Goal: Information Seeking & Learning: Check status

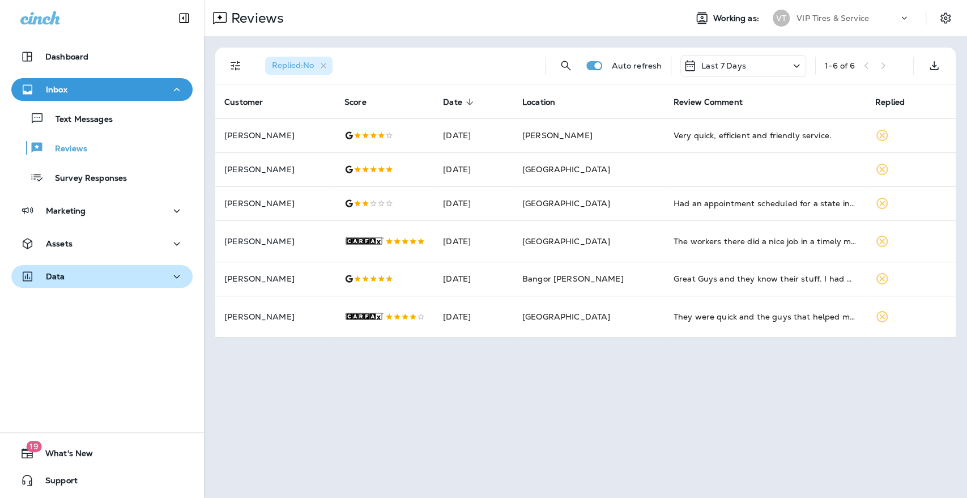
click at [54, 282] on div "Data" at bounding box center [42, 277] width 45 height 14
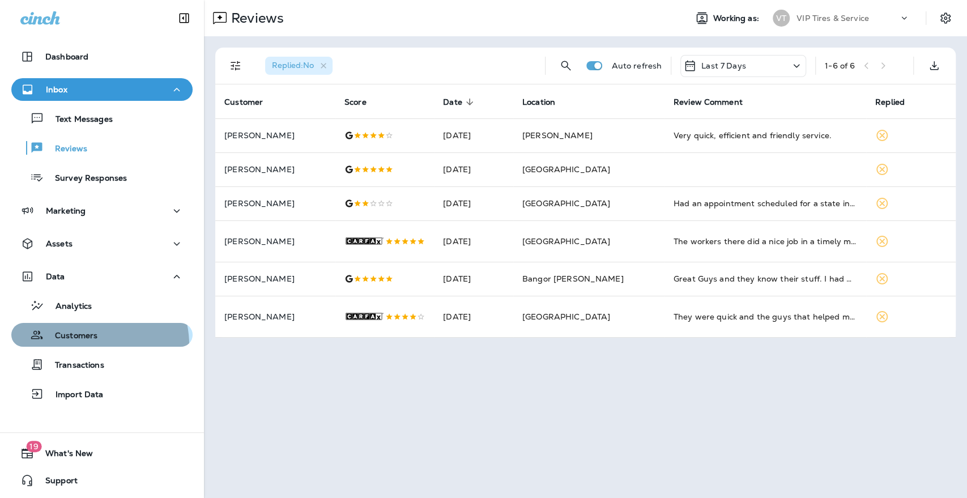
click at [83, 346] on button "Customers" at bounding box center [101, 335] width 181 height 24
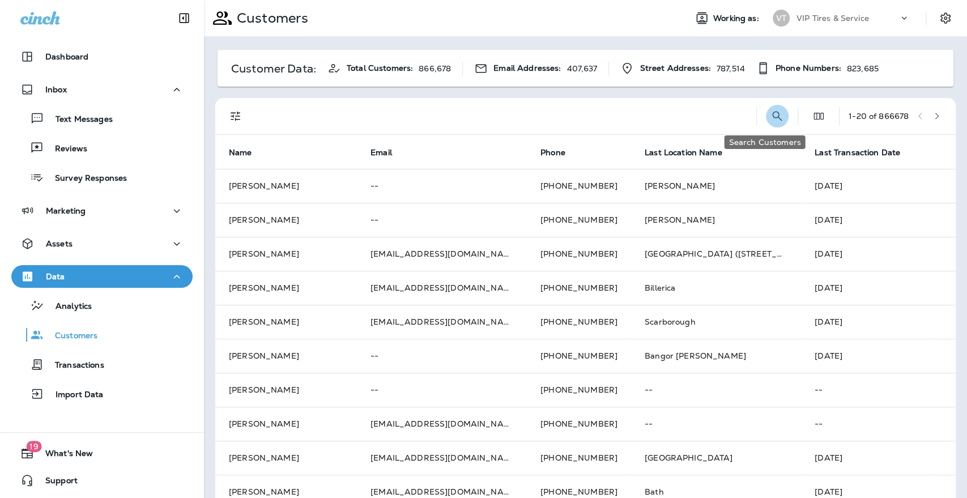
click at [766, 116] on button "Search Customers" at bounding box center [777, 116] width 23 height 23
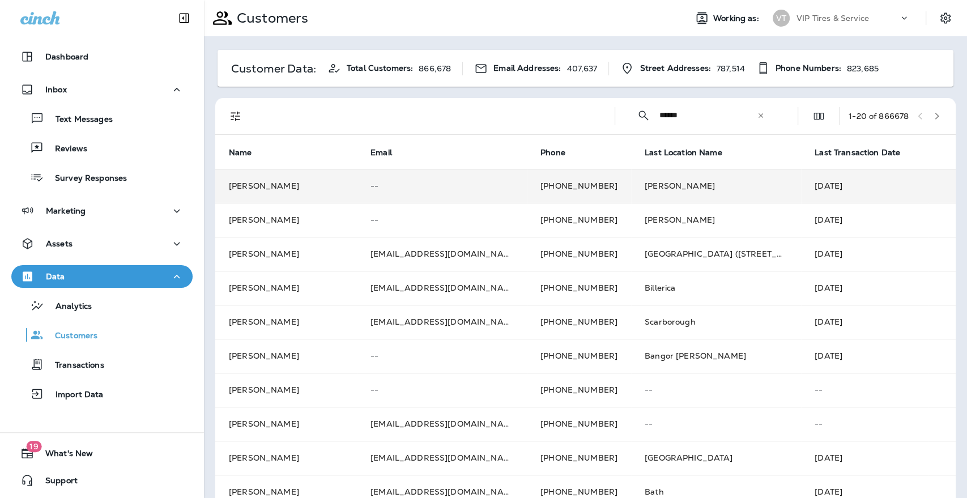
type input "******"
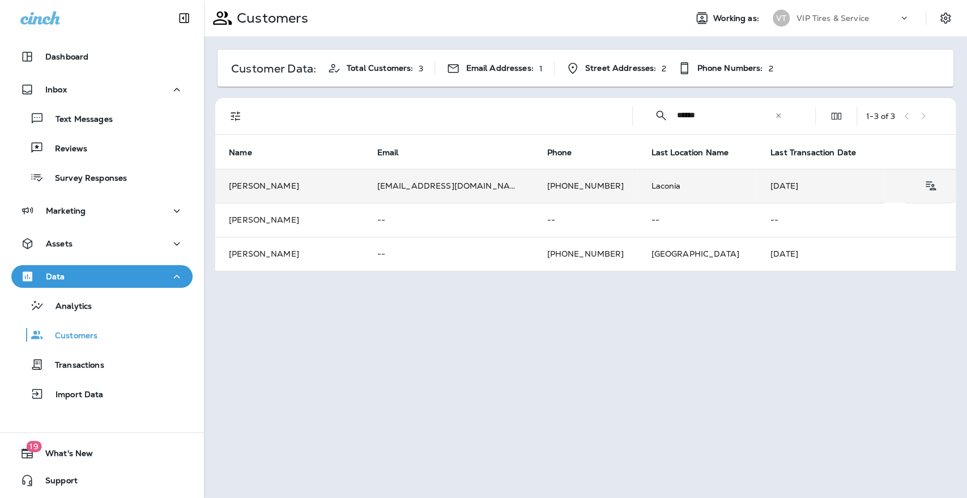
click at [541, 185] on td "+1 (603) 794-1794" at bounding box center [585, 186] width 104 height 34
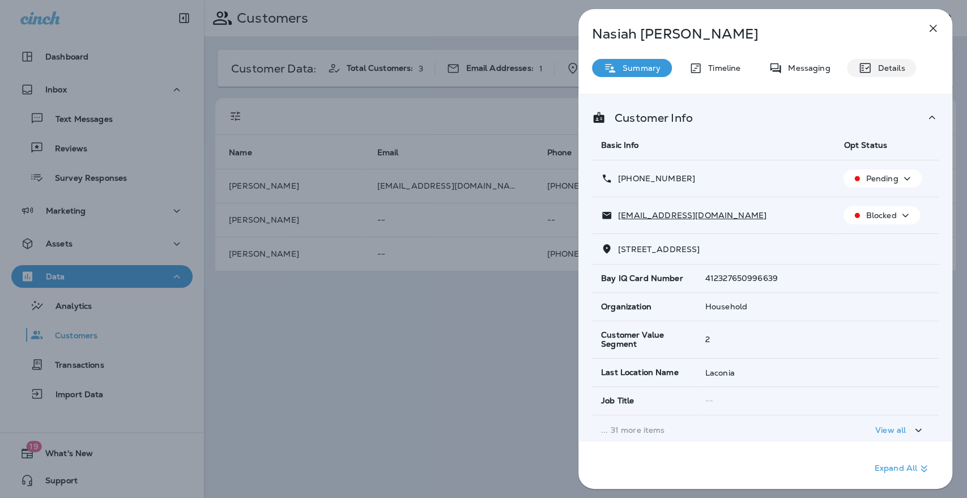
click at [870, 66] on icon at bounding box center [866, 68] width 14 height 14
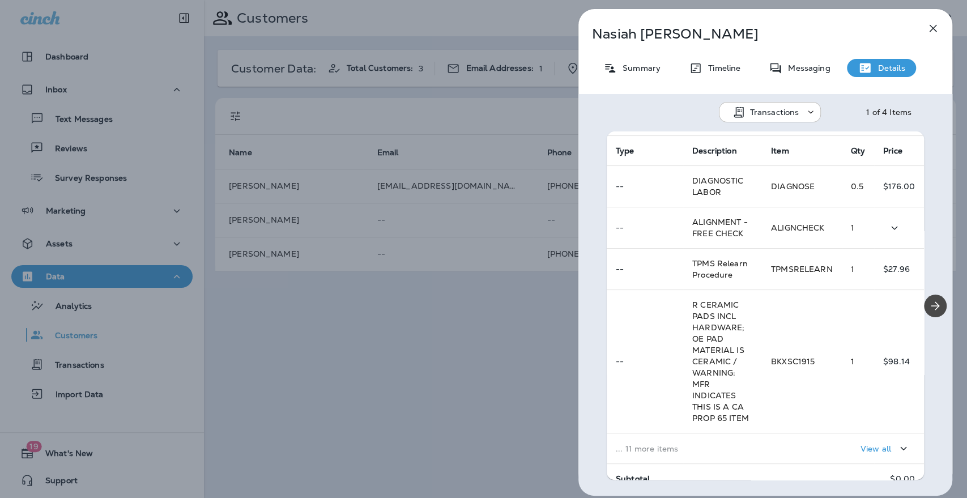
scroll to position [260, 0]
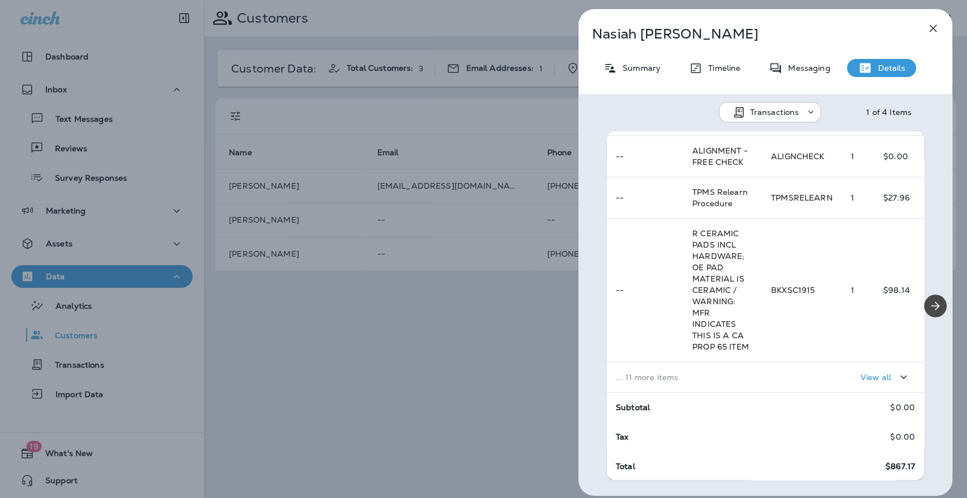
click at [678, 374] on p "... 11 more items" at bounding box center [684, 377] width 137 height 9
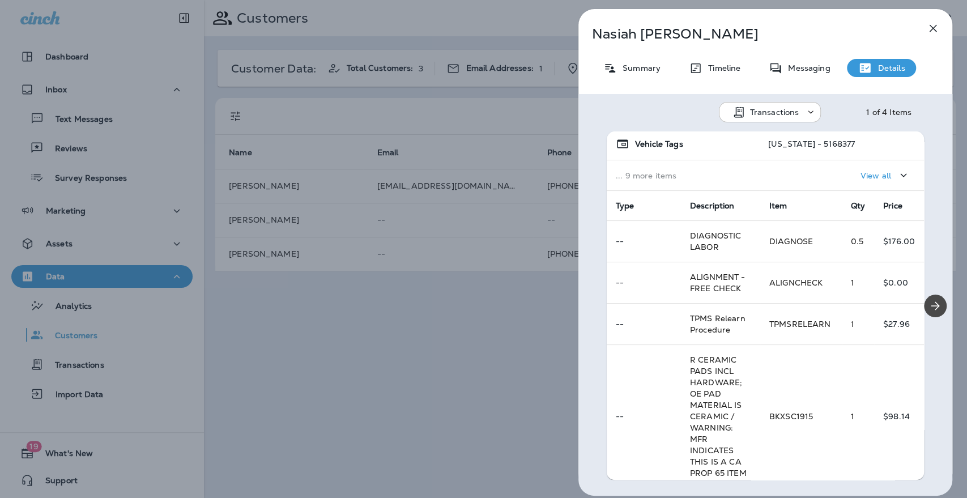
scroll to position [0, 0]
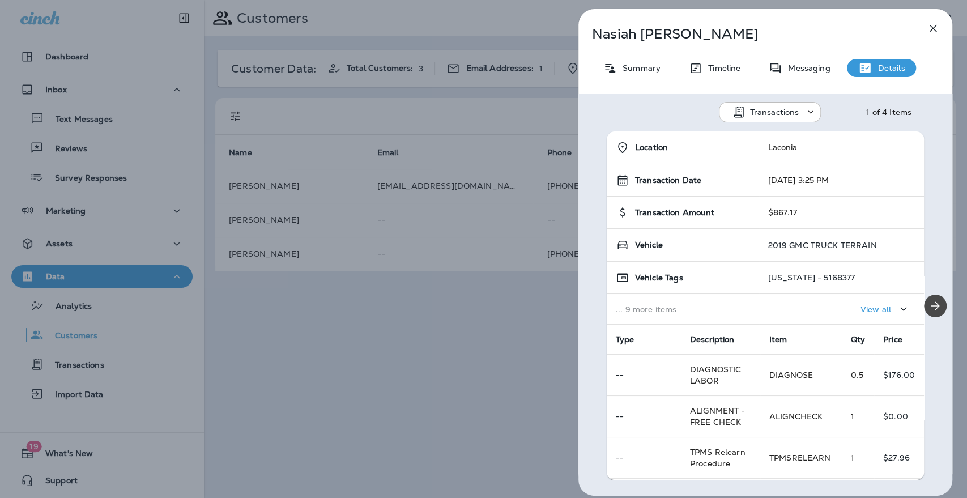
click at [938, 35] on icon "button" at bounding box center [934, 29] width 14 height 14
